Goal: Browse casually

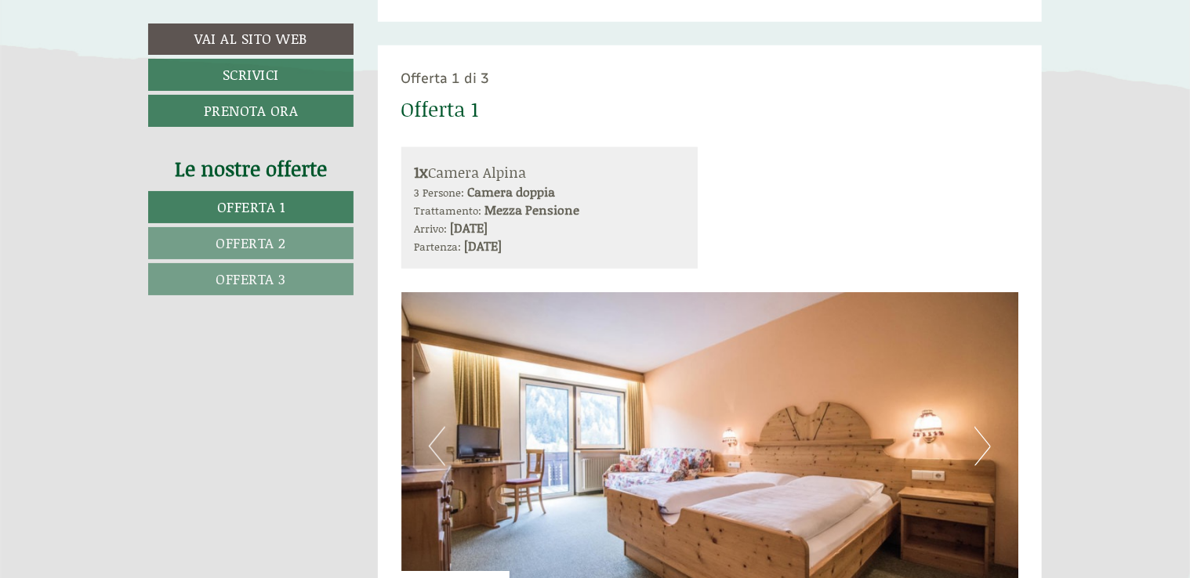
scroll to position [1097, 0]
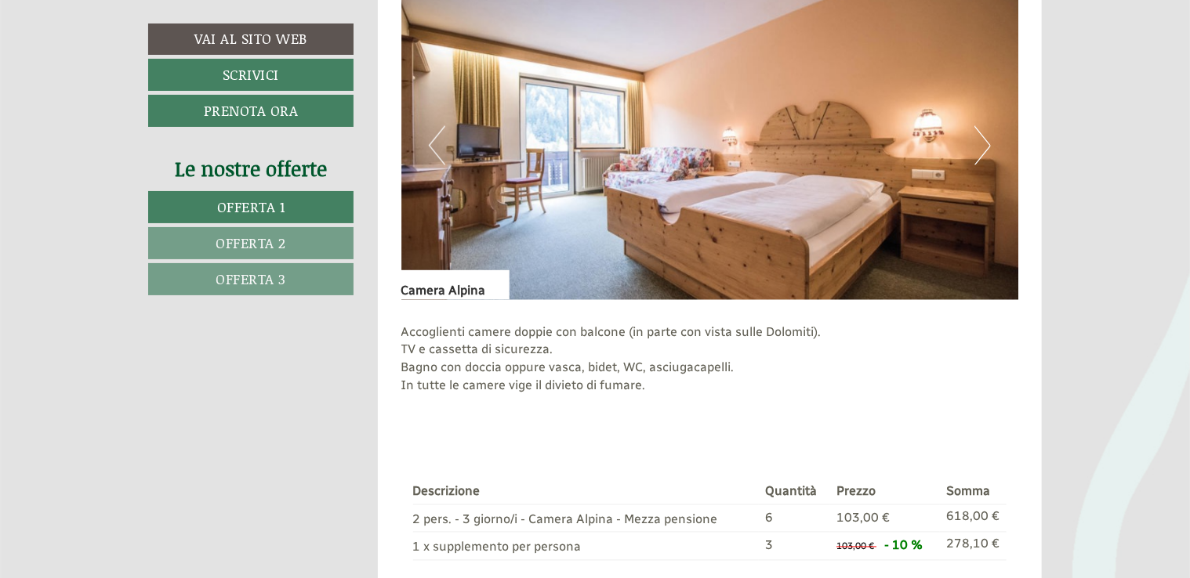
click at [984, 161] on button "Next" at bounding box center [982, 145] width 16 height 39
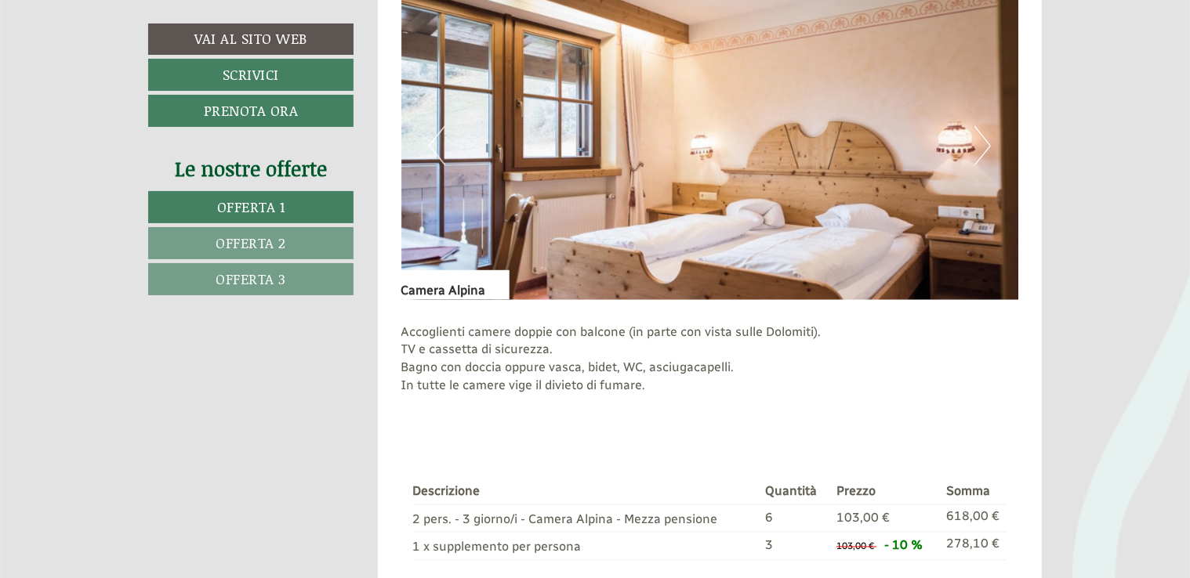
click at [984, 161] on button "Next" at bounding box center [982, 145] width 16 height 39
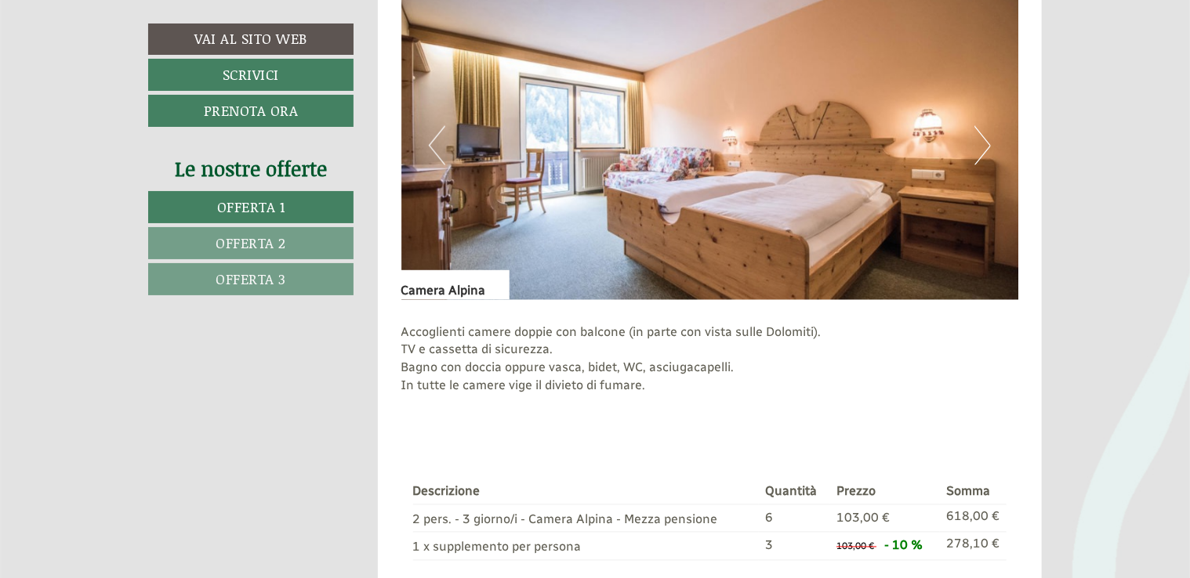
click at [984, 161] on button "Next" at bounding box center [982, 145] width 16 height 39
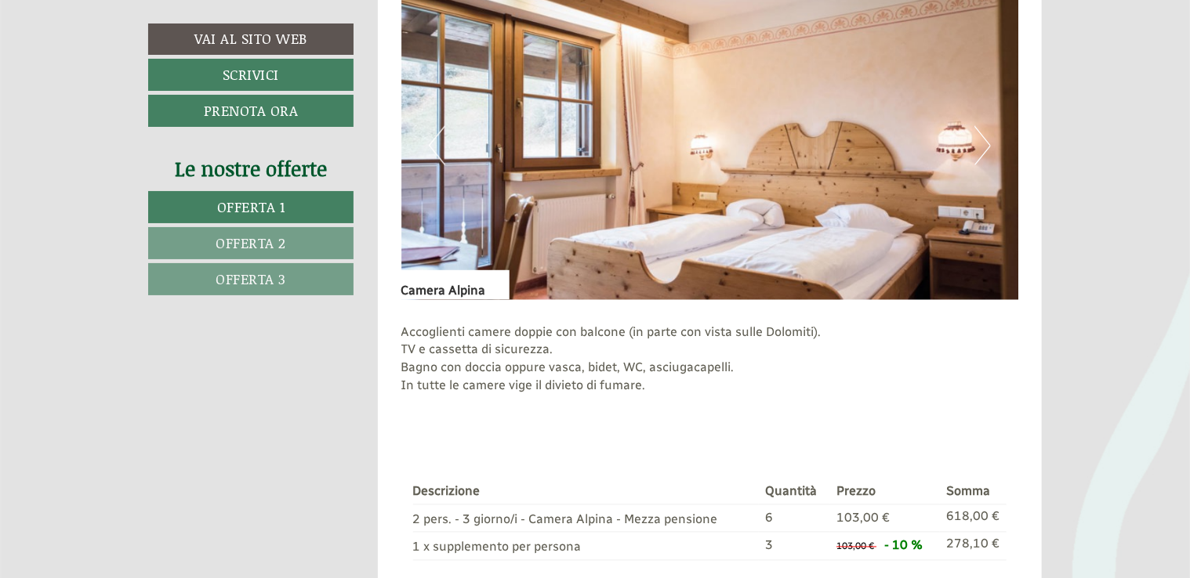
click at [984, 161] on button "Next" at bounding box center [982, 145] width 16 height 39
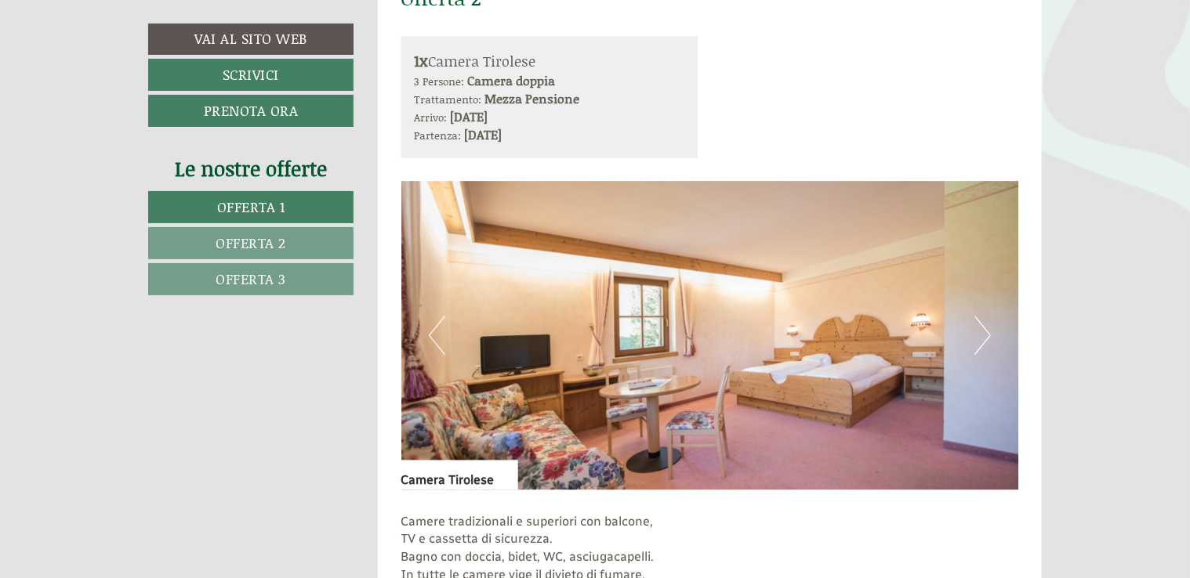
scroll to position [1959, 0]
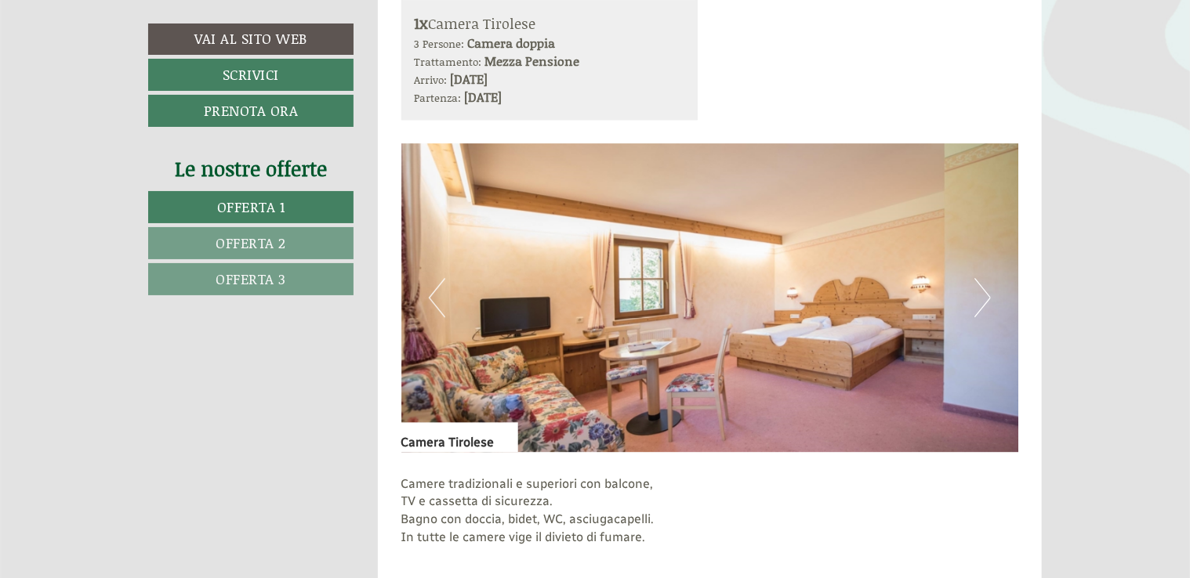
click at [980, 296] on button "Next" at bounding box center [982, 297] width 16 height 39
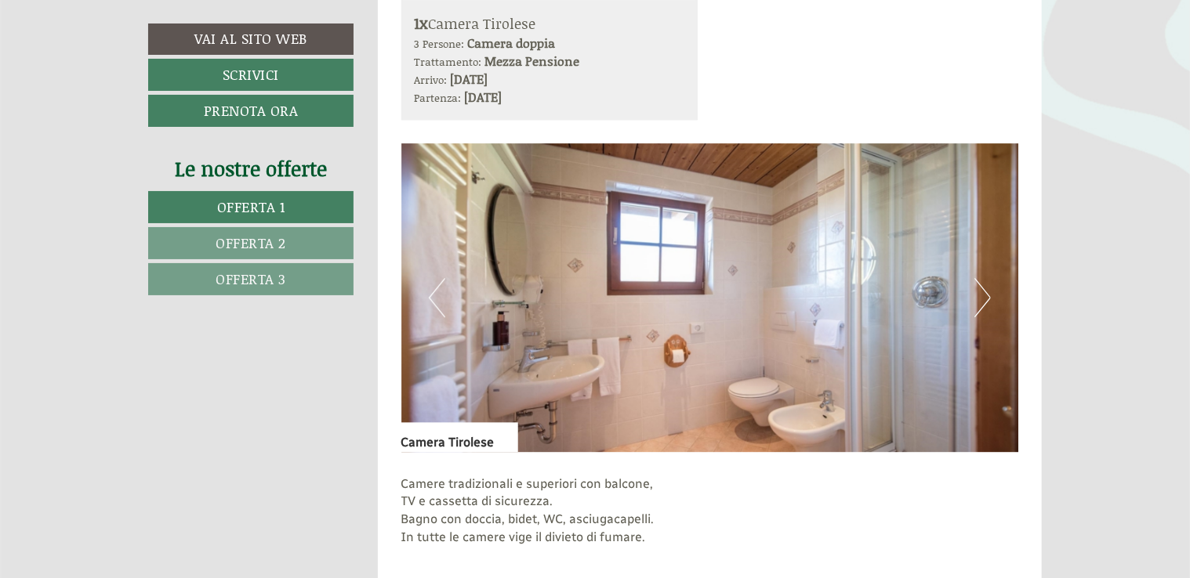
click at [988, 304] on button "Next" at bounding box center [982, 297] width 16 height 39
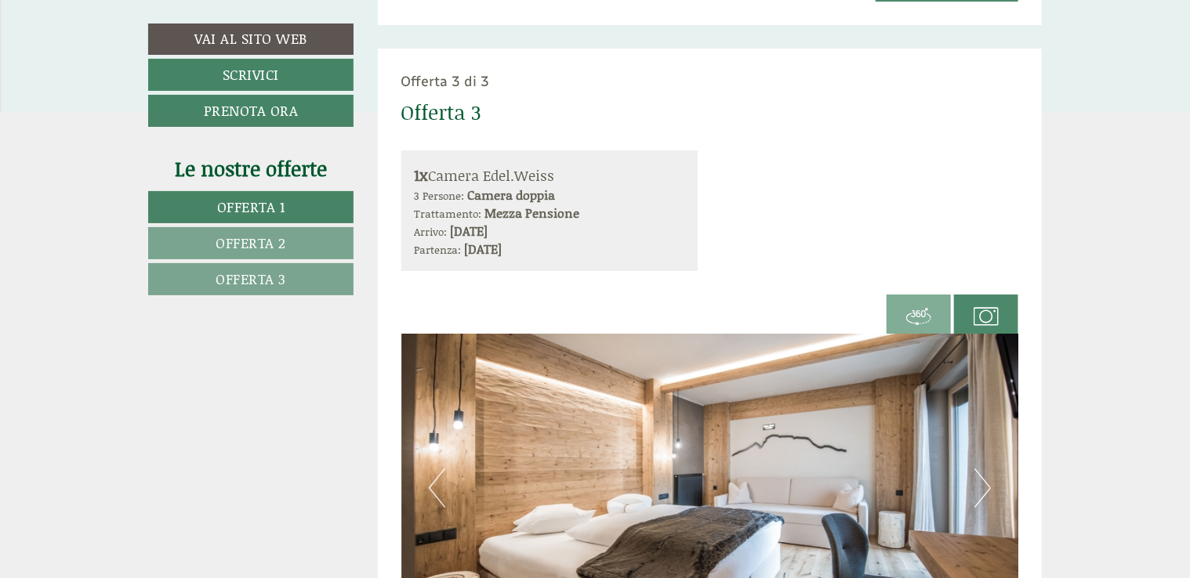
scroll to position [2900, 0]
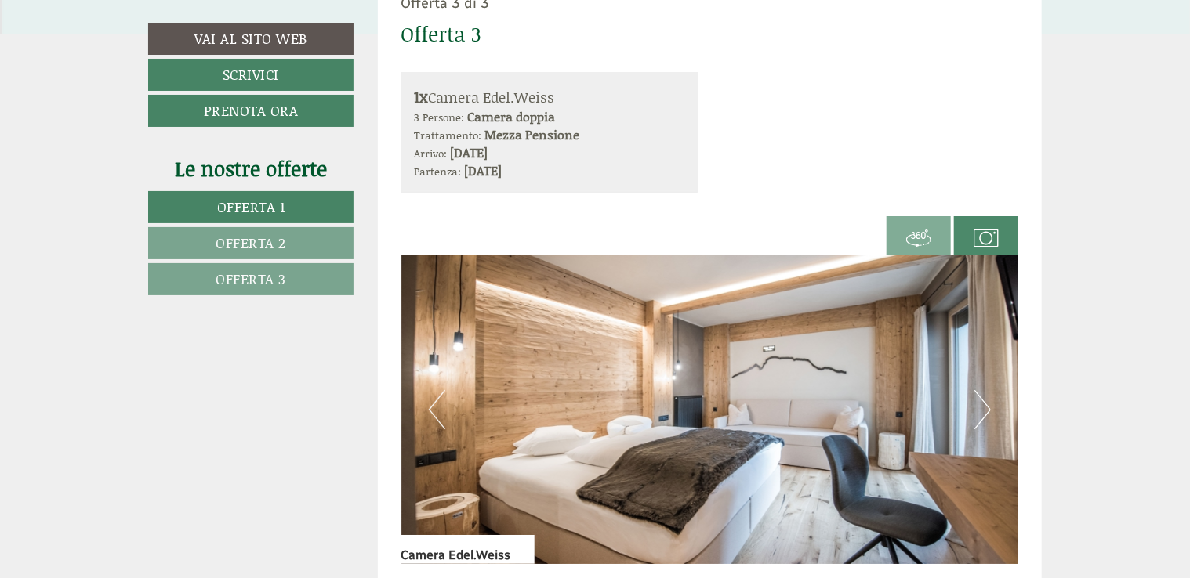
click at [977, 420] on button "Next" at bounding box center [982, 409] width 16 height 39
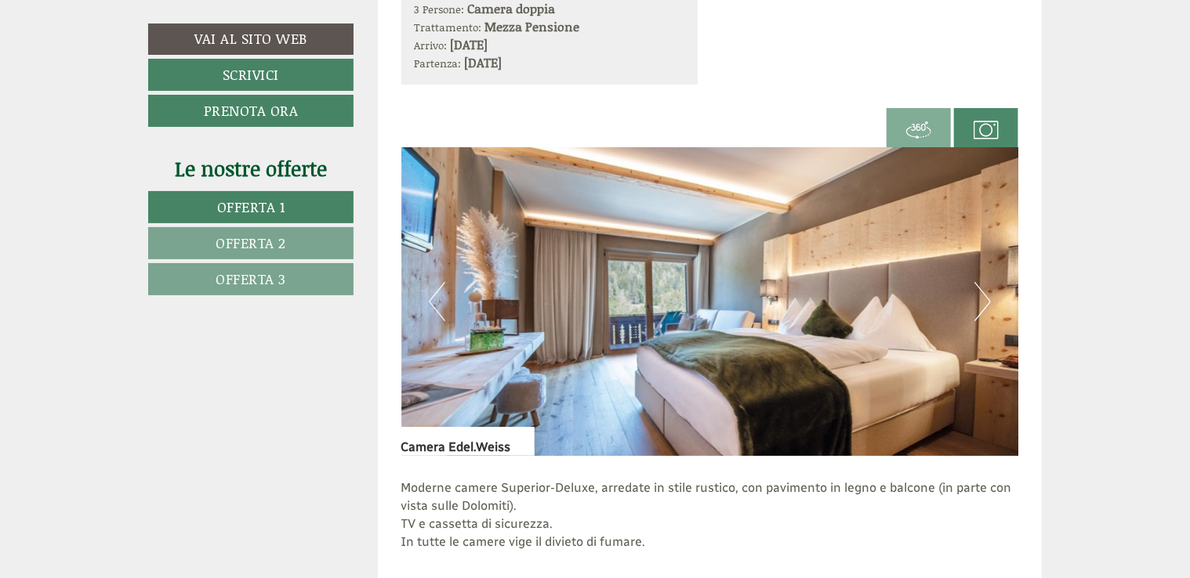
scroll to position [3057, 0]
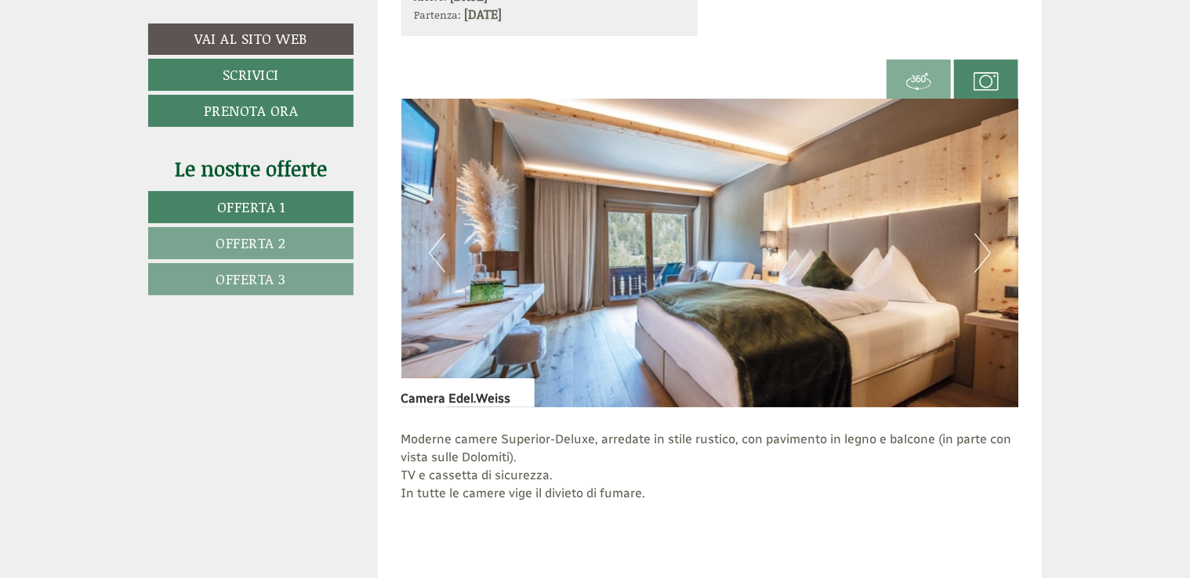
click at [981, 252] on button "Next" at bounding box center [982, 253] width 16 height 39
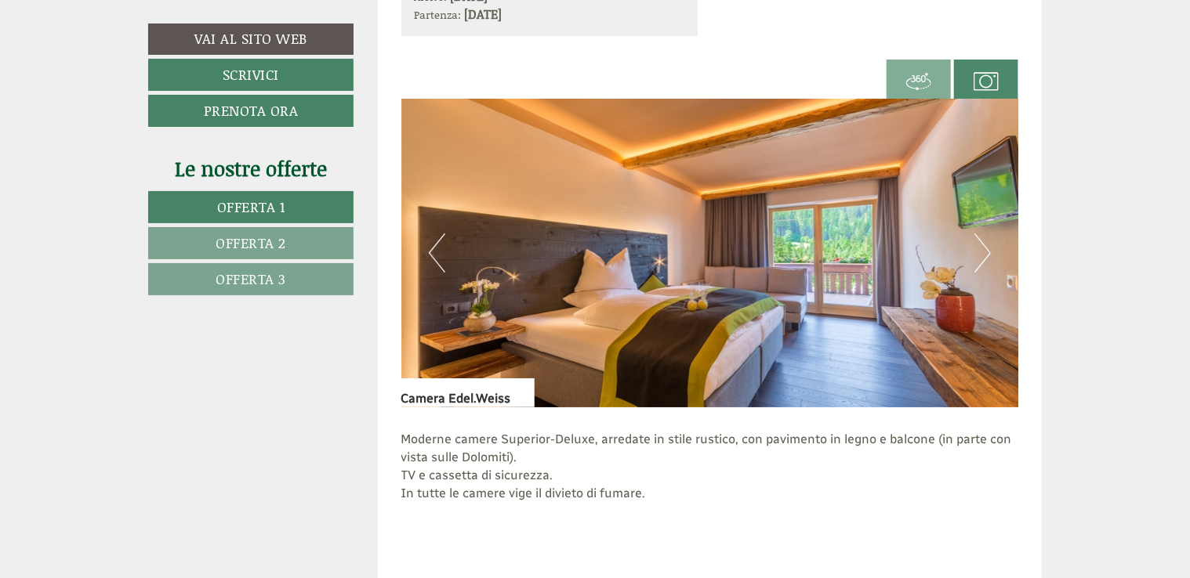
click at [978, 265] on button "Next" at bounding box center [982, 253] width 16 height 39
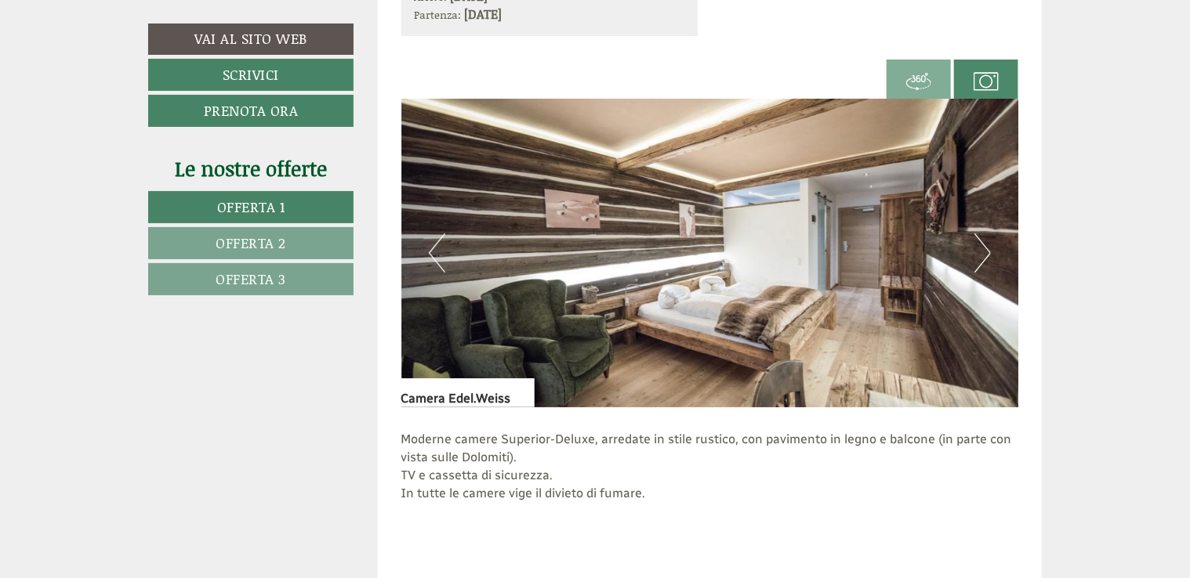
click at [988, 252] on button "Next" at bounding box center [982, 253] width 16 height 39
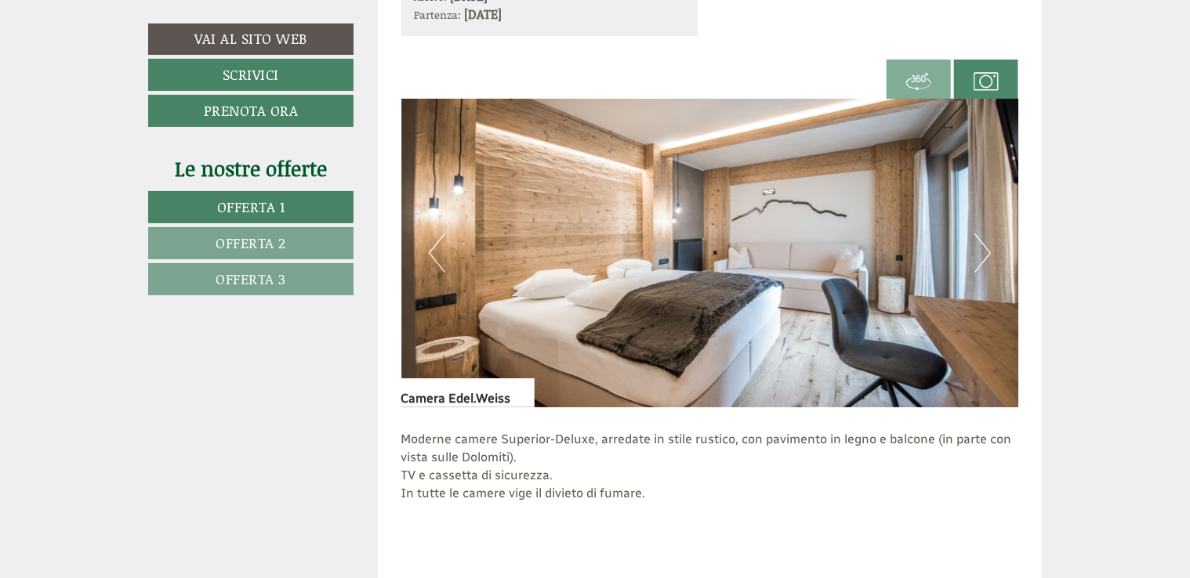
click at [988, 252] on button "Next" at bounding box center [982, 253] width 16 height 39
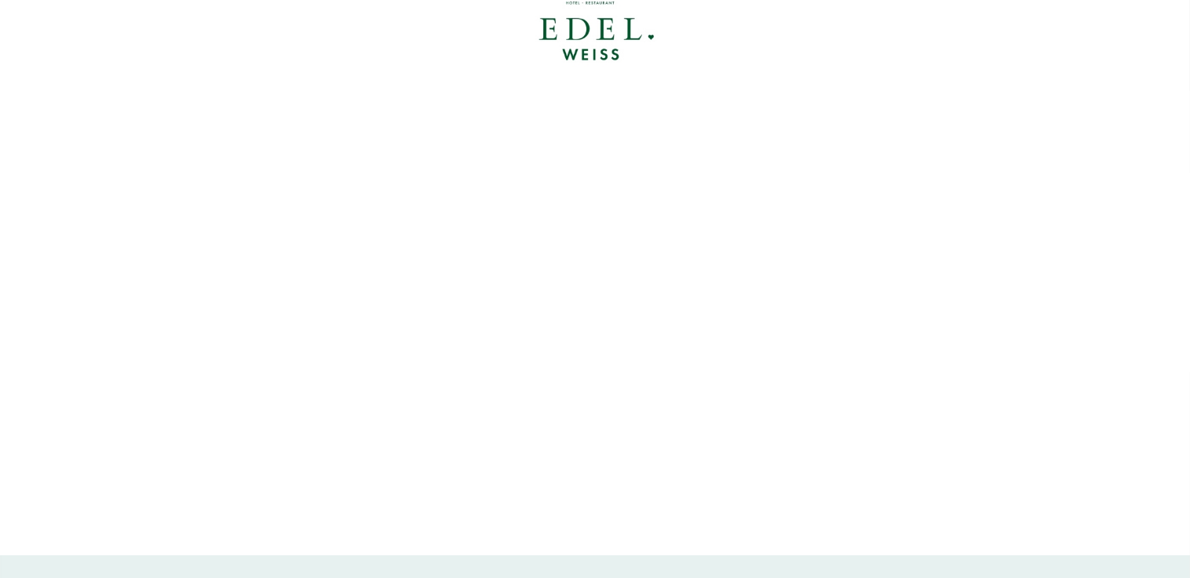
scroll to position [0, 0]
